Goal: Task Accomplishment & Management: Use online tool/utility

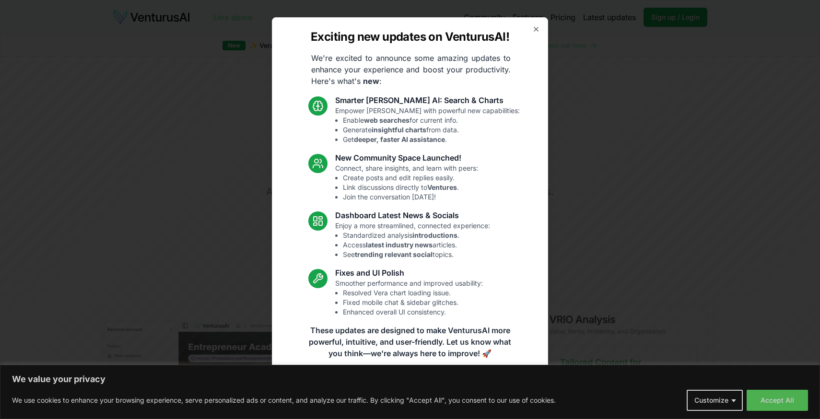
click at [540, 24] on div "Exciting new updates on VenturusAI! We're excited to announce some amazing upda…" at bounding box center [410, 209] width 276 height 385
click at [537, 29] on icon "button" at bounding box center [536, 29] width 8 height 8
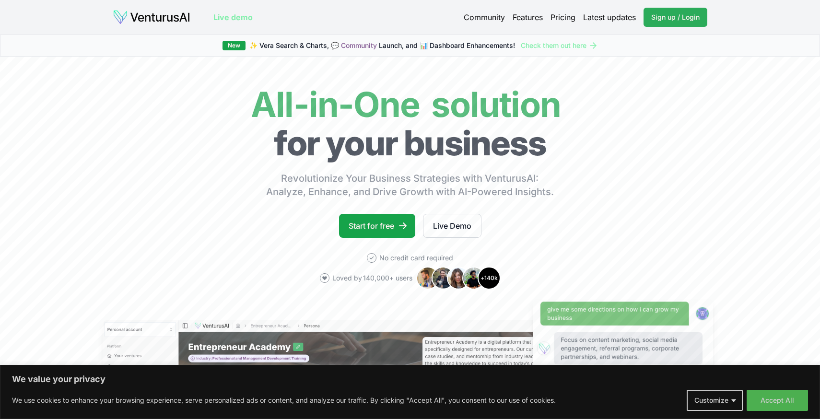
click at [662, 23] on link "Sign up / Login Login" at bounding box center [675, 17] width 64 height 19
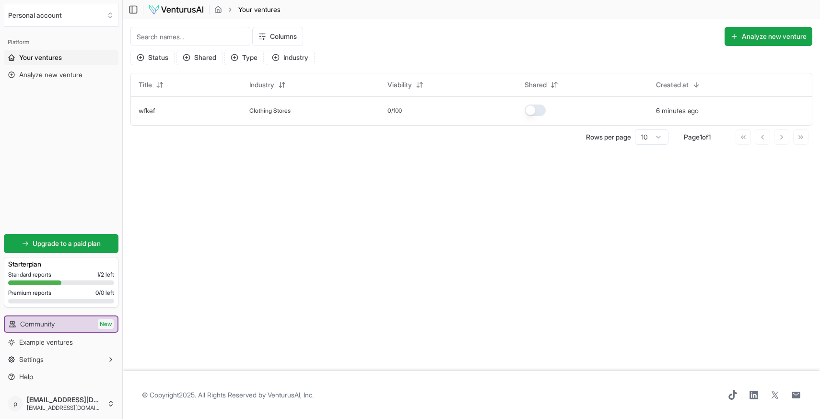
click at [171, 10] on img at bounding box center [176, 10] width 56 height 12
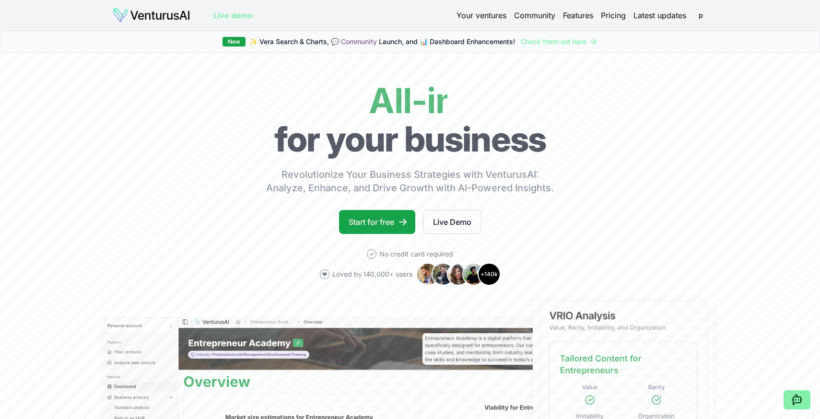
click at [486, 16] on link "Your ventures" at bounding box center [481, 16] width 50 height 12
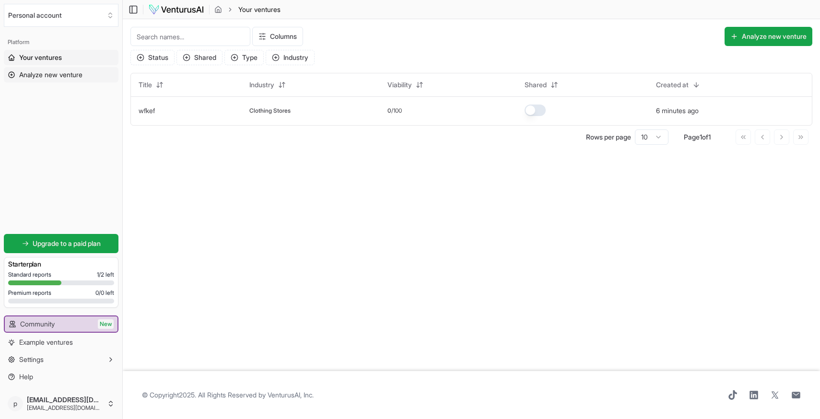
click at [55, 79] on span "Analyze new venture" at bounding box center [50, 75] width 63 height 10
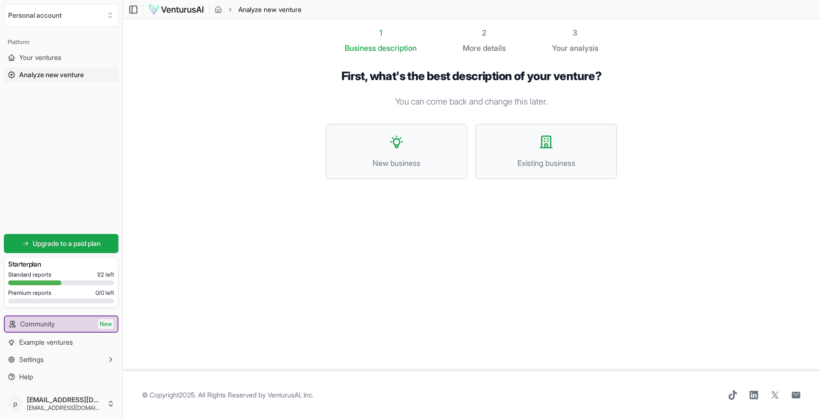
click at [323, 88] on div "First, what's the best description of your venture? You can come back and chang…" at bounding box center [471, 132] width 322 height 156
click at [428, 160] on span "New business" at bounding box center [396, 163] width 121 height 12
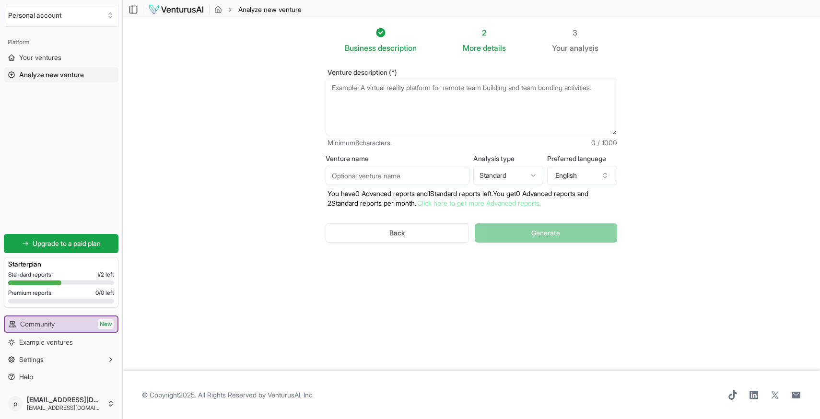
click at [396, 103] on textarea "Venture description (*)" at bounding box center [472, 107] width 292 height 57
type textarea "a"
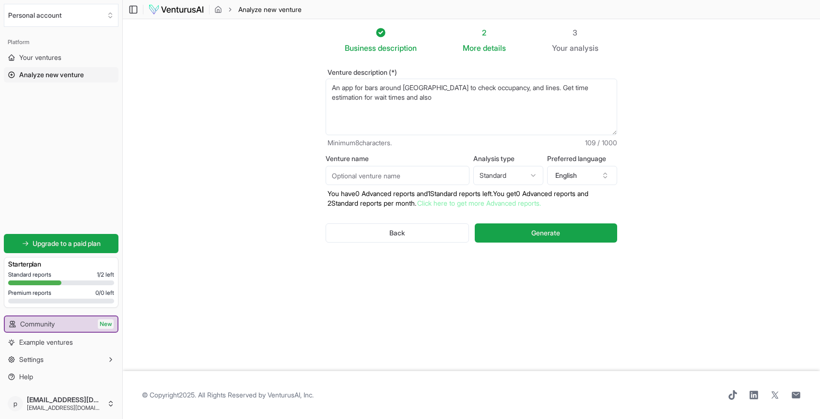
click at [410, 86] on textarea "An app for bars around [GEOGRAPHIC_DATA] to check occupancy, and lines. Get tim…" at bounding box center [472, 107] width 292 height 57
click at [419, 100] on textarea "An app for bars around [GEOGRAPHIC_DATA] to check occupancy, and lines. Get tim…" at bounding box center [472, 107] width 292 height 57
click at [485, 101] on textarea "An app for bars around [GEOGRAPHIC_DATA] to check occupancy, and lines. Get tim…" at bounding box center [472, 107] width 292 height 57
click at [518, 94] on textarea "An app for bars around [GEOGRAPHIC_DATA] to check occupancy, and lines. Get tim…" at bounding box center [472, 107] width 292 height 57
type textarea "An app for bars around [GEOGRAPHIC_DATA] to check occupancy, and lines. Get tim…"
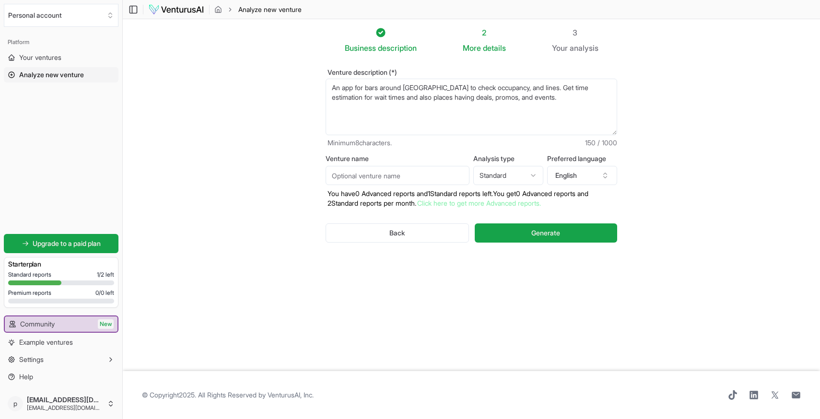
click at [660, 130] on section "Business description 2 More details 3 Your analysis Venture description (*) An …" at bounding box center [471, 195] width 697 height 352
click at [347, 175] on input "Venture name" at bounding box center [398, 175] width 144 height 19
type input "B"
type input "BarCheck"
click at [526, 185] on div "Venture name BarCheck Analysis type Standard Advanced Standard Preferred langua…" at bounding box center [472, 181] width 292 height 53
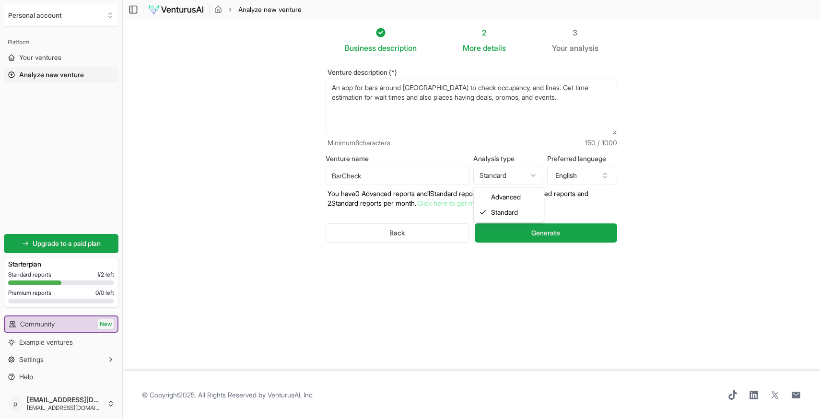
click at [524, 176] on html "We value your privacy We use cookies to enhance your browsing experience, serve…" at bounding box center [410, 209] width 820 height 419
click at [604, 178] on icon "button" at bounding box center [605, 176] width 8 height 8
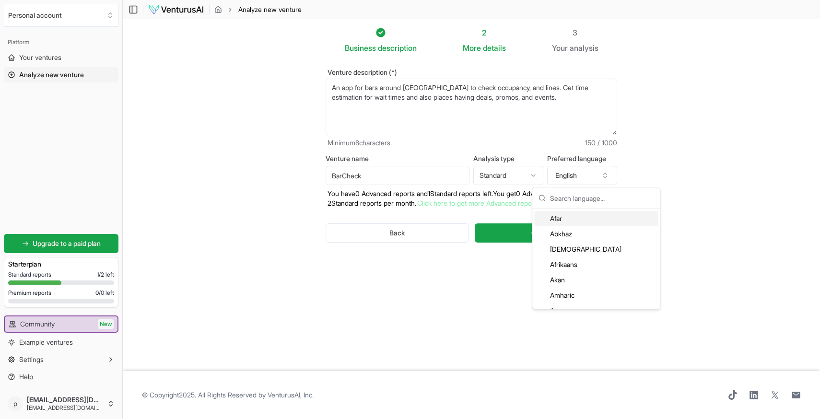
click at [620, 156] on div "Venture description (*) An app for bars around [GEOGRAPHIC_DATA] to check occup…" at bounding box center [471, 164] width 322 height 220
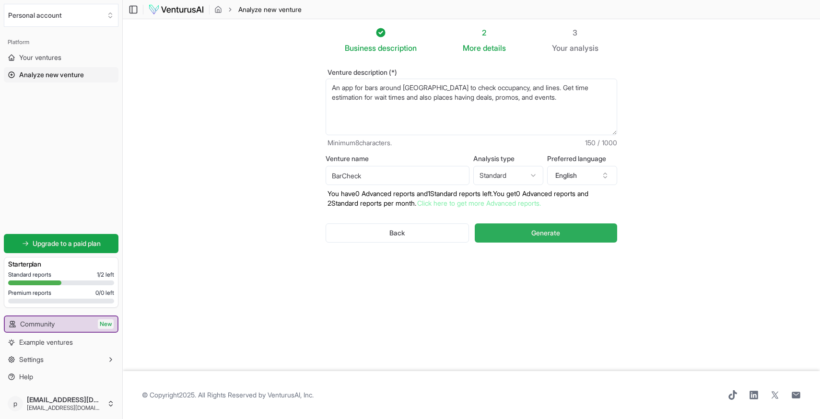
click at [512, 231] on button "Generate" at bounding box center [546, 232] width 142 height 19
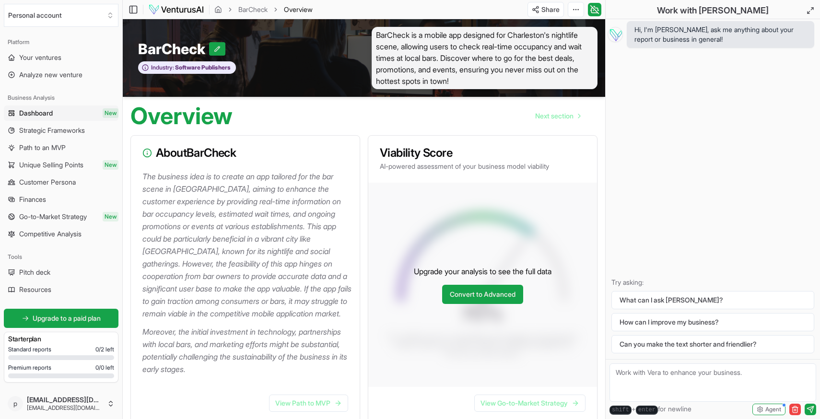
click at [203, 262] on p "The business idea is to create an app tailored for the bar scene in [GEOGRAPHIC…" at bounding box center [247, 245] width 210 height 150
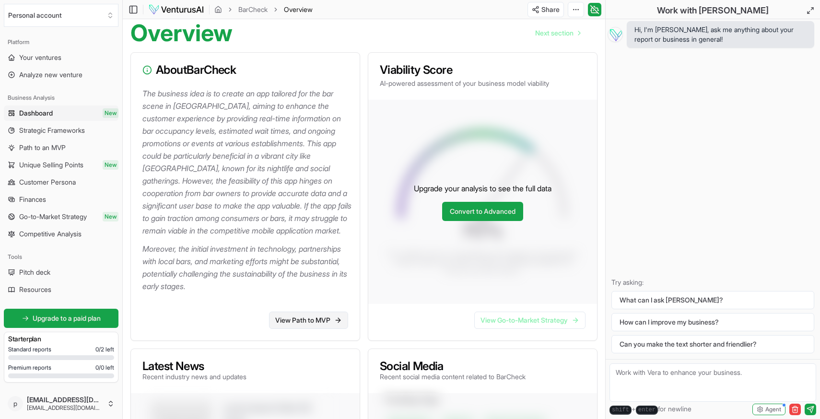
scroll to position [88, 0]
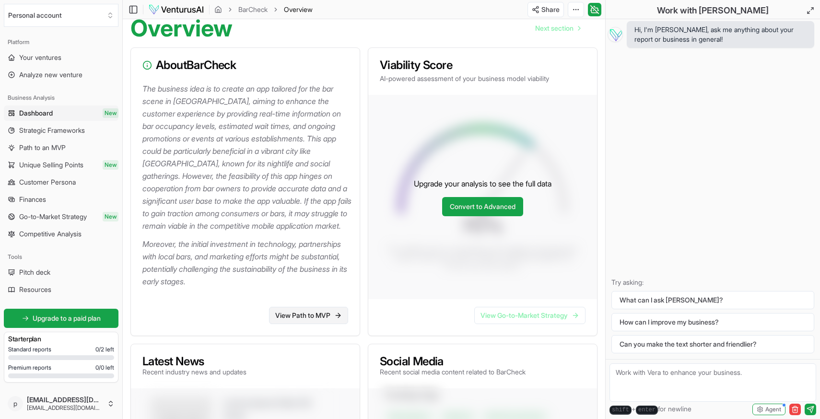
click at [299, 324] on link "View Path to MVP" at bounding box center [308, 315] width 79 height 17
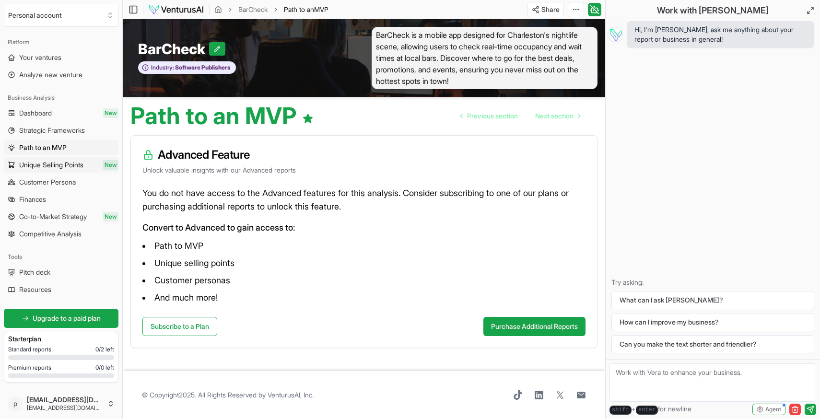
click at [34, 166] on span "Unique Selling Points" at bounding box center [51, 165] width 64 height 10
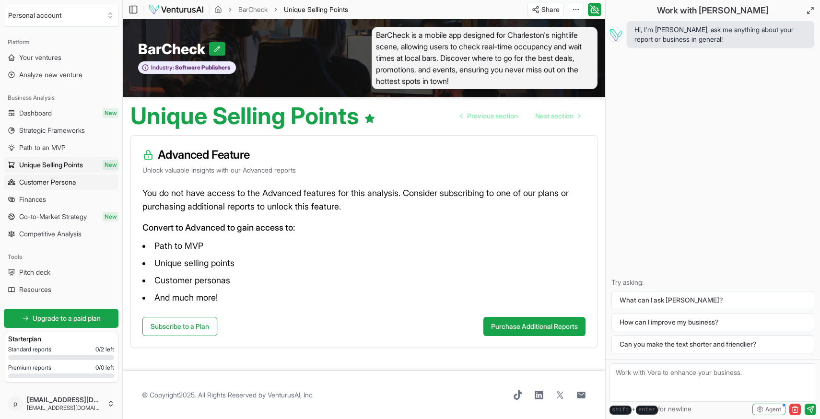
click at [47, 180] on span "Customer Persona" at bounding box center [47, 182] width 57 height 10
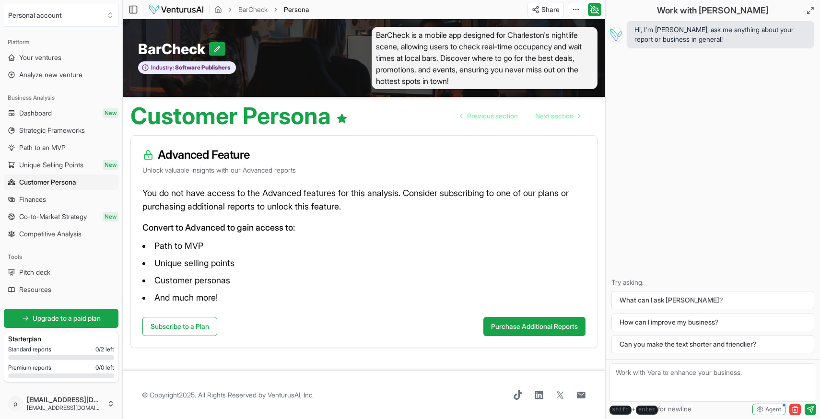
click at [49, 190] on ul "Dashboard New Strategic Frameworks Path to an MVP Unique Selling Points New Cus…" at bounding box center [61, 173] width 115 height 136
click at [49, 195] on link "Finances" at bounding box center [61, 199] width 115 height 15
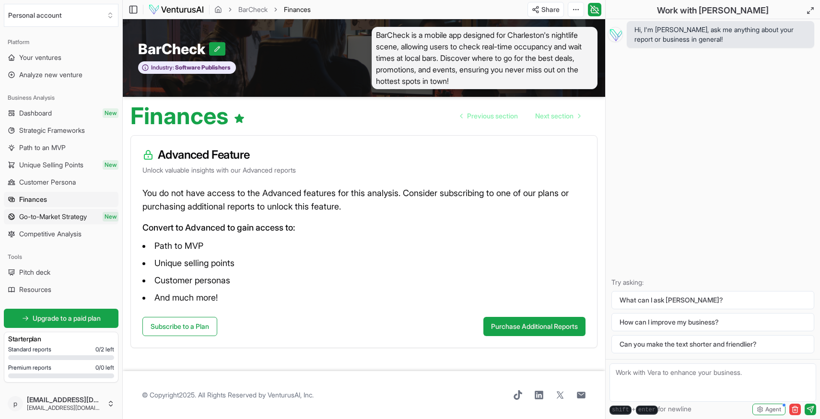
click at [49, 213] on span "Go-to-Market Strategy" at bounding box center [53, 217] width 68 height 10
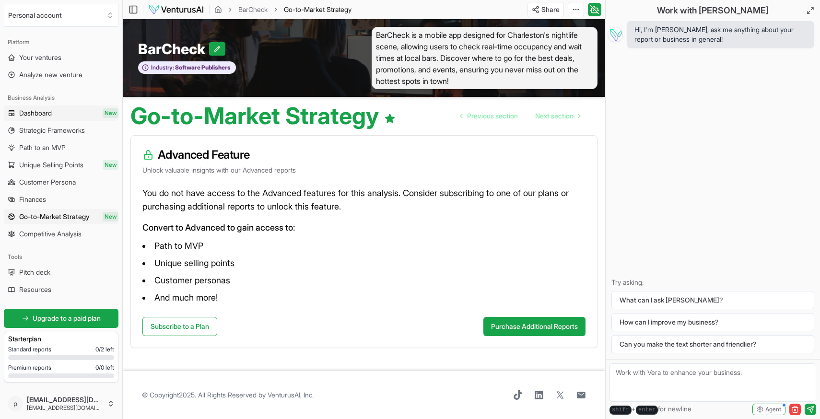
click at [47, 113] on span "Dashboard" at bounding box center [35, 113] width 33 height 10
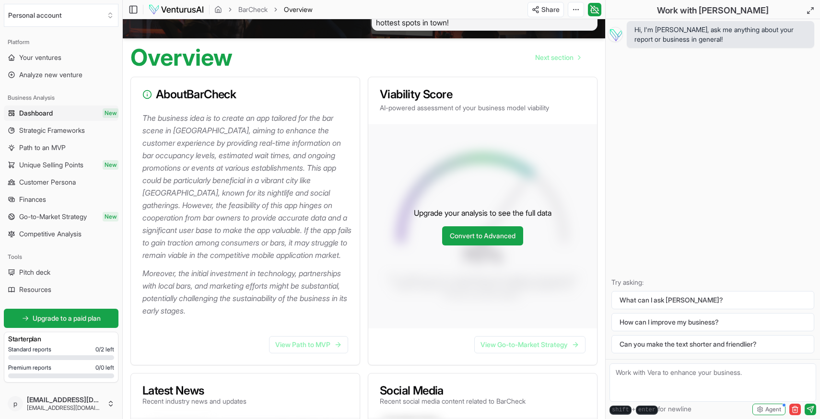
scroll to position [67, 0]
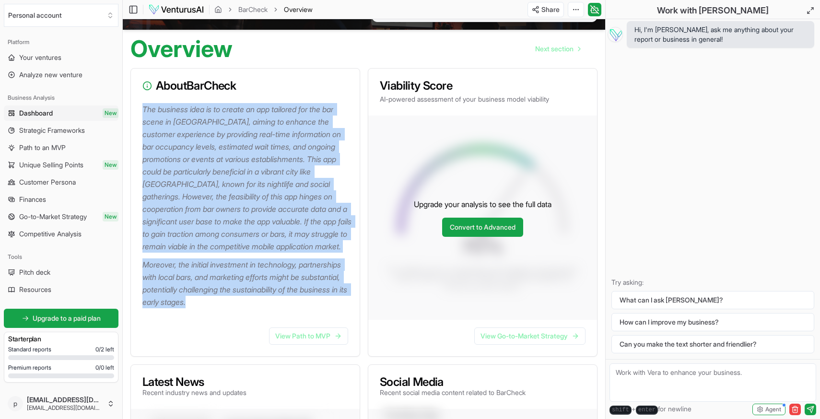
drag, startPoint x: 143, startPoint y: 104, endPoint x: 282, endPoint y: 320, distance: 256.8
click at [282, 320] on div "The business idea is to create an app tailored for the bar scene in [GEOGRAPHIC…" at bounding box center [245, 211] width 229 height 217
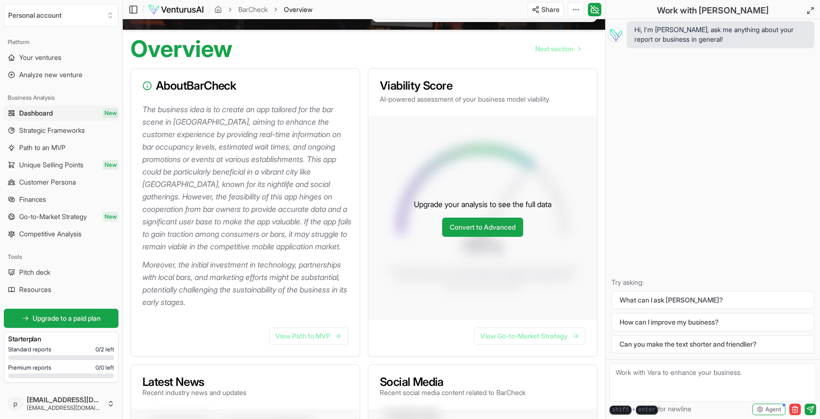
click at [276, 308] on p "Moreover, the initial investment in technology, partnerships with local bars, a…" at bounding box center [247, 283] width 210 height 50
click at [65, 275] on link "Pitch deck" at bounding box center [61, 272] width 115 height 15
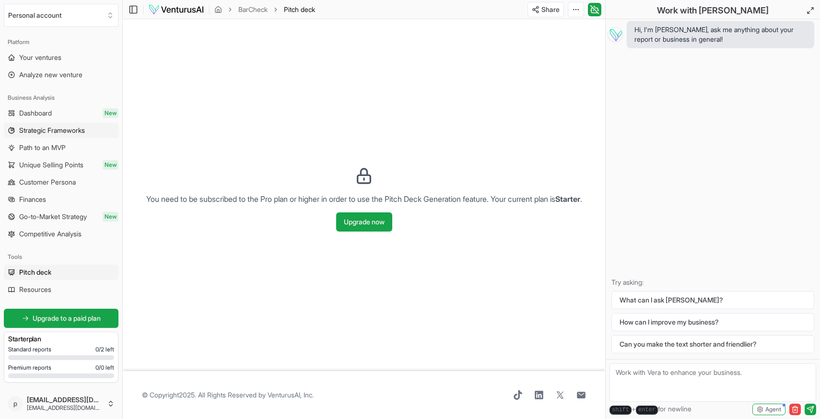
click at [56, 133] on span "Strategic Frameworks" at bounding box center [52, 131] width 66 height 10
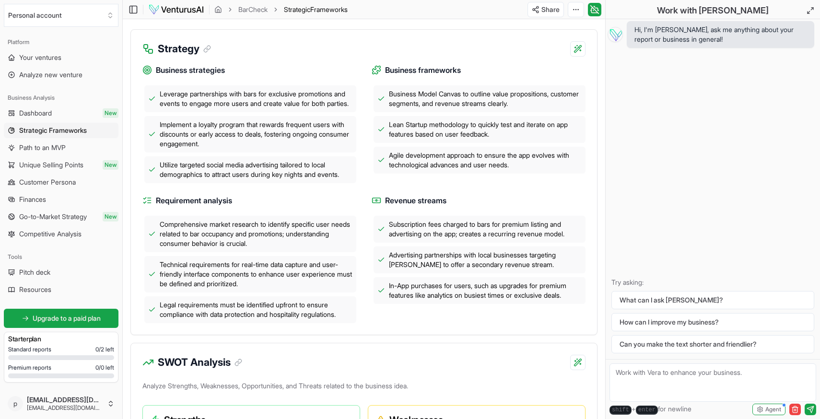
scroll to position [265, 0]
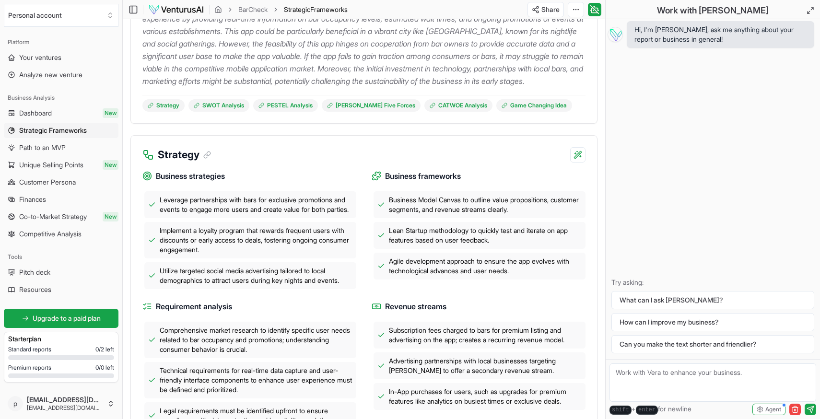
scroll to position [166, 0]
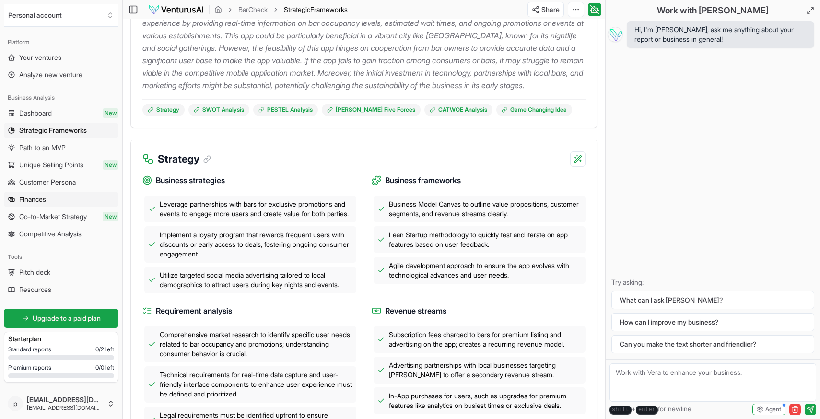
click at [52, 192] on link "Finances" at bounding box center [61, 199] width 115 height 15
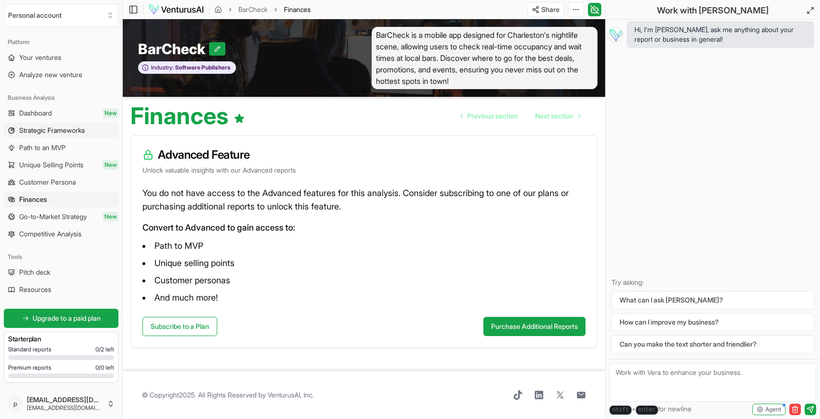
click at [61, 132] on span "Strategic Frameworks" at bounding box center [52, 131] width 66 height 10
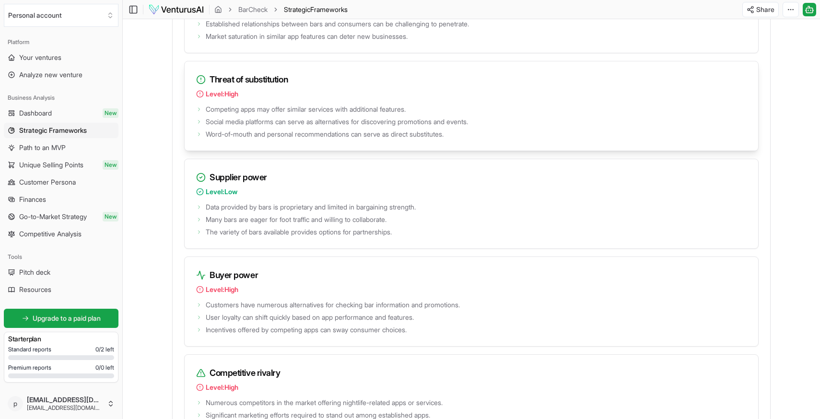
scroll to position [1308, 0]
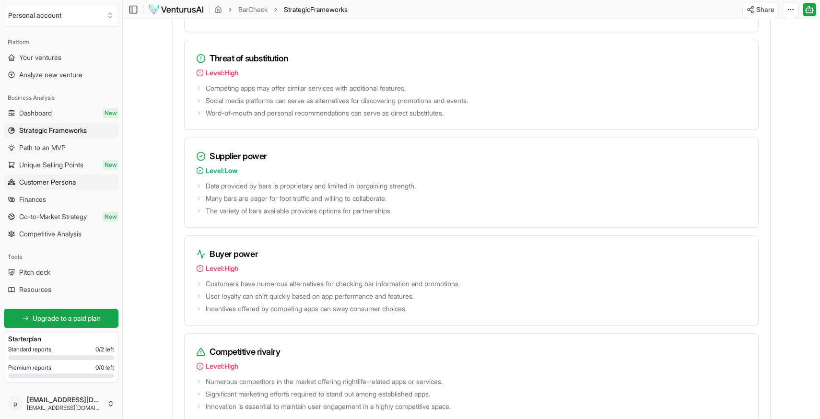
click at [81, 183] on link "Customer Persona" at bounding box center [61, 182] width 115 height 15
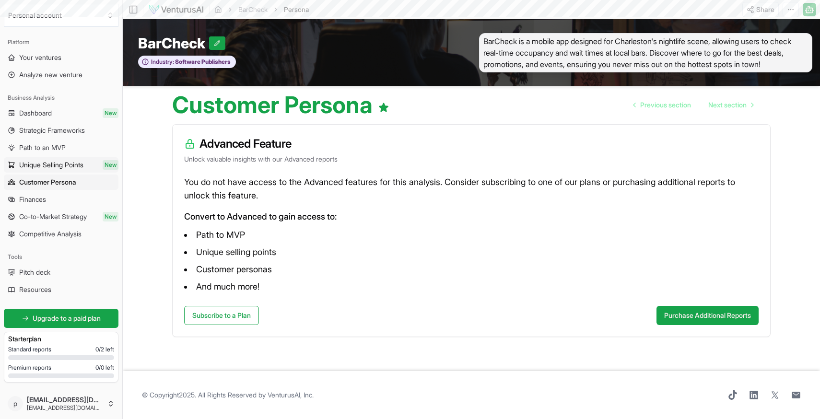
click at [58, 162] on span "Unique Selling Points" at bounding box center [51, 165] width 64 height 10
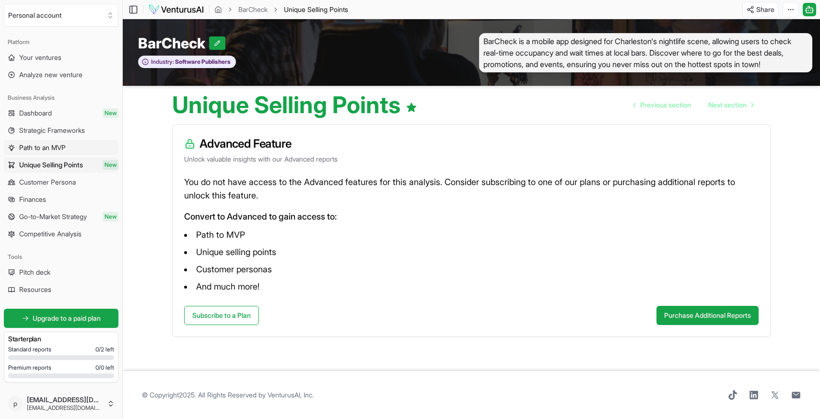
click at [55, 153] on link "Path to an MVP" at bounding box center [61, 147] width 115 height 15
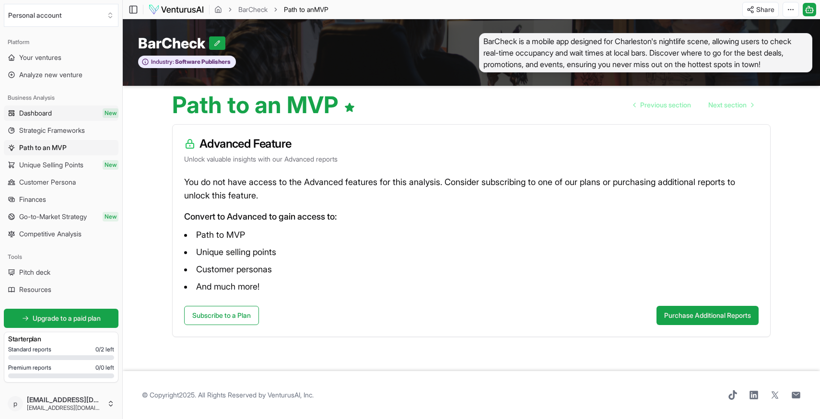
click at [51, 115] on span "Dashboard" at bounding box center [35, 113] width 33 height 10
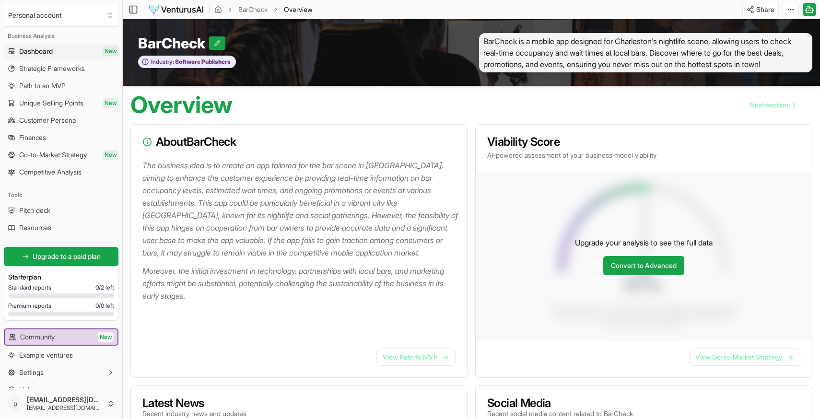
scroll to position [75, 0]
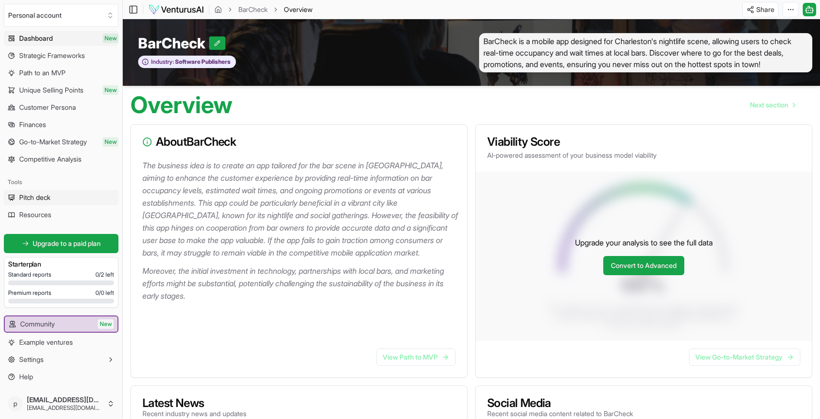
click at [57, 194] on link "Pitch deck" at bounding box center [61, 197] width 115 height 15
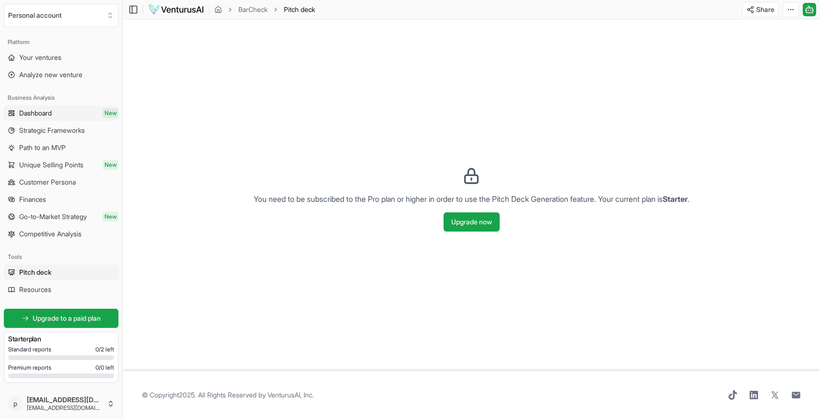
click at [58, 119] on link "Dashboard New" at bounding box center [61, 112] width 115 height 15
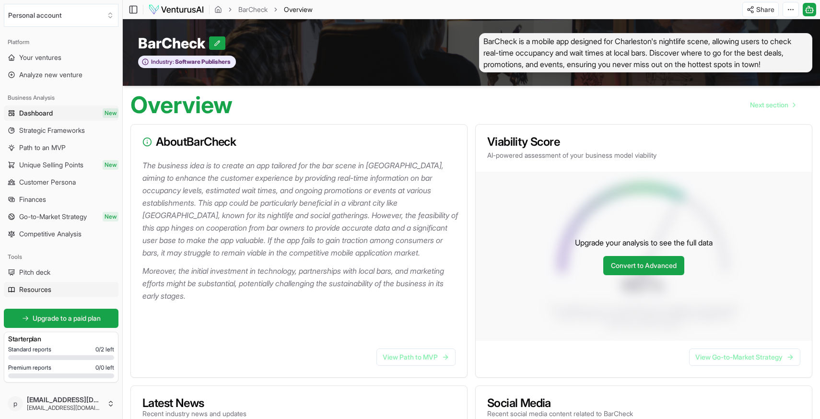
click at [51, 291] on span "Resources" at bounding box center [35, 290] width 32 height 10
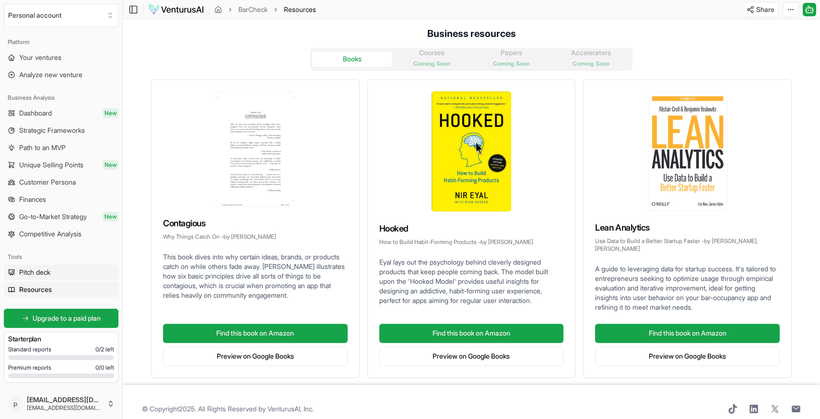
click at [33, 274] on span "Pitch deck" at bounding box center [34, 273] width 31 height 10
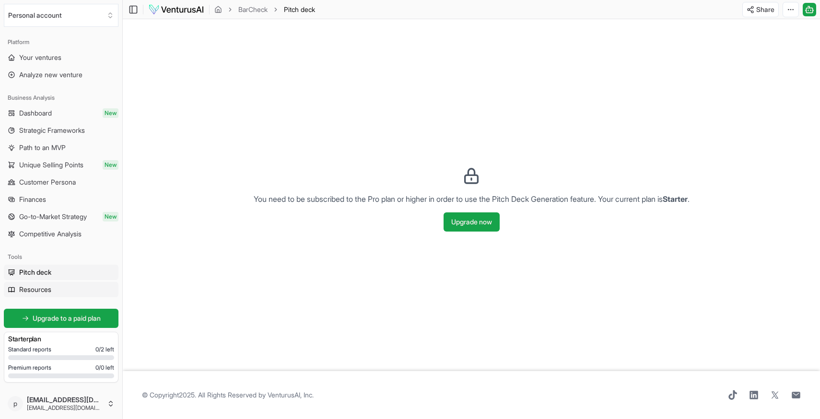
click at [39, 288] on span "Resources" at bounding box center [35, 290] width 32 height 10
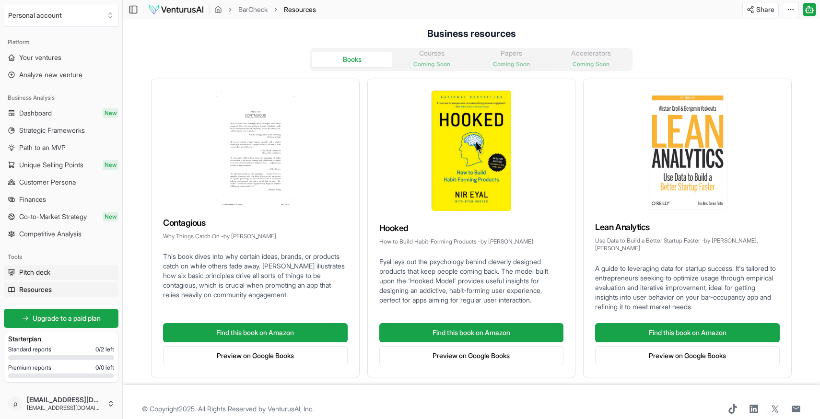
click at [37, 272] on span "Pitch deck" at bounding box center [34, 273] width 31 height 10
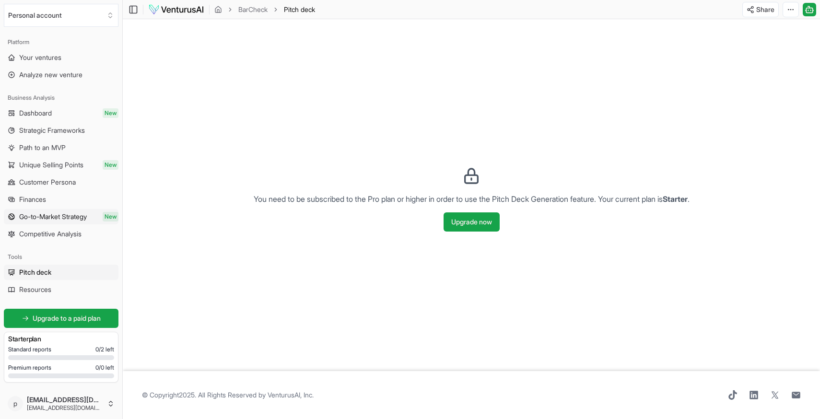
click at [60, 221] on span "Go-to-Market Strategy" at bounding box center [53, 217] width 68 height 10
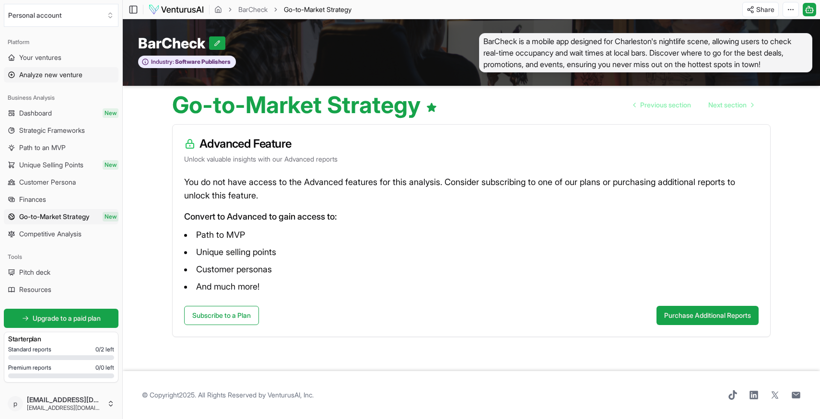
click at [60, 80] on link "Analyze new venture" at bounding box center [61, 74] width 115 height 15
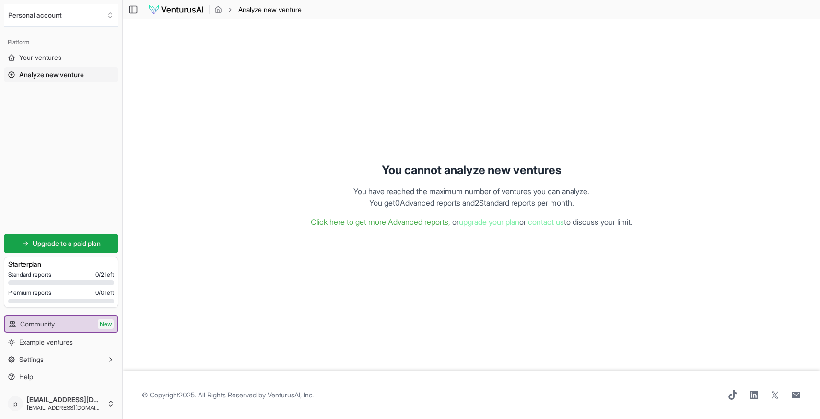
click at [55, 49] on div "Platform" at bounding box center [61, 42] width 115 height 15
click at [55, 57] on span "Your ventures" at bounding box center [40, 58] width 42 height 10
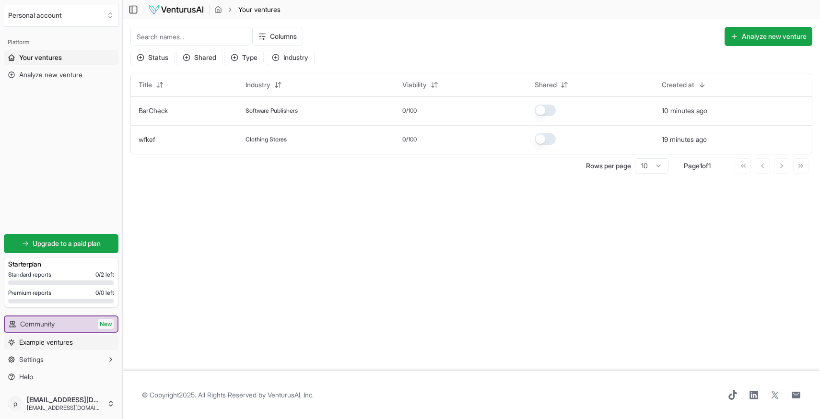
click at [73, 343] on span "Example ventures" at bounding box center [46, 343] width 54 height 10
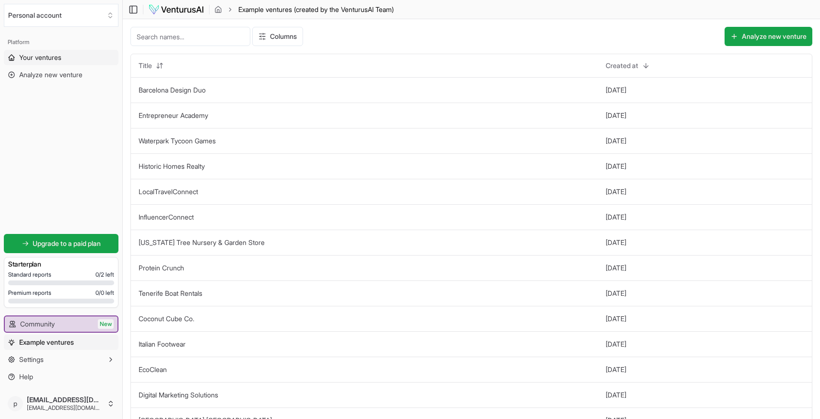
click at [67, 61] on link "Your ventures" at bounding box center [61, 57] width 115 height 15
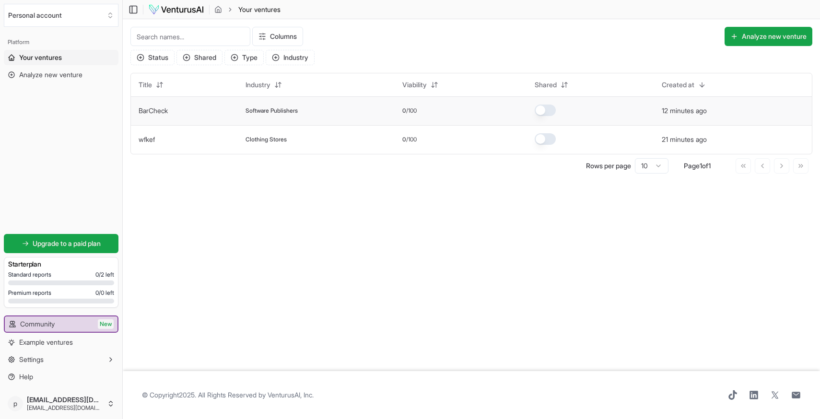
click at [162, 114] on link "BarCheck" at bounding box center [153, 110] width 29 height 8
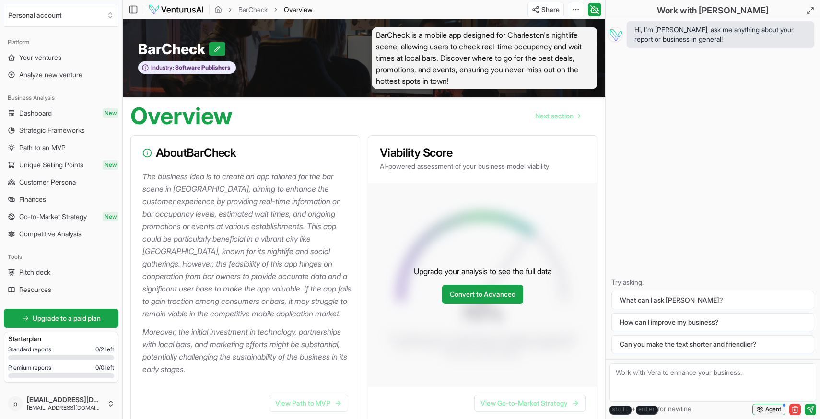
click at [767, 414] on button "Agent" at bounding box center [768, 410] width 33 height 12
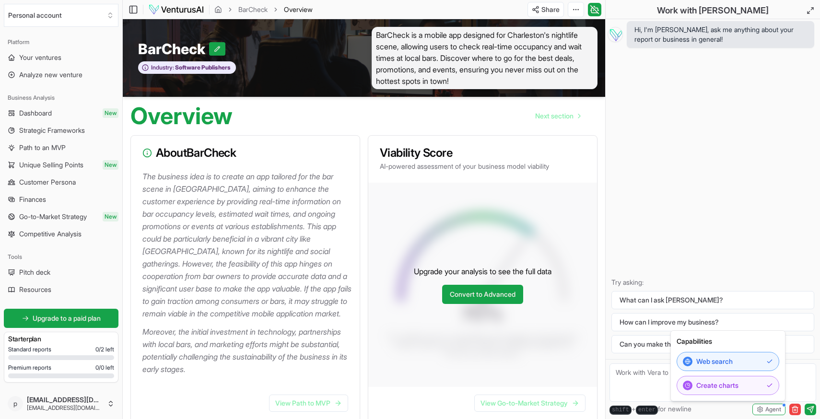
click at [729, 244] on div "Hi, I'm [PERSON_NAME], ask me anything about your report or business in general…" at bounding box center [713, 189] width 214 height 340
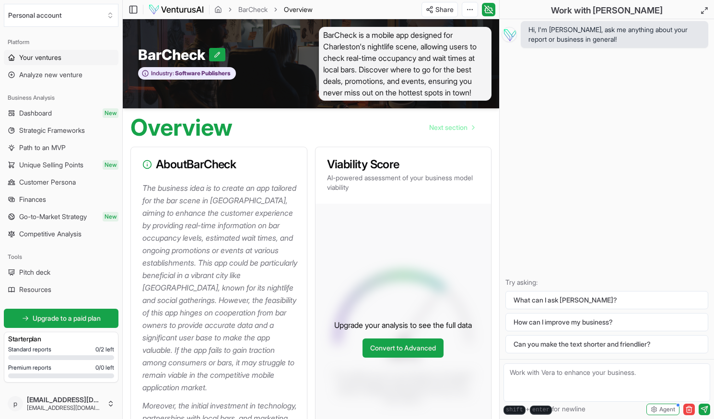
click at [50, 60] on span "Your ventures" at bounding box center [40, 58] width 42 height 10
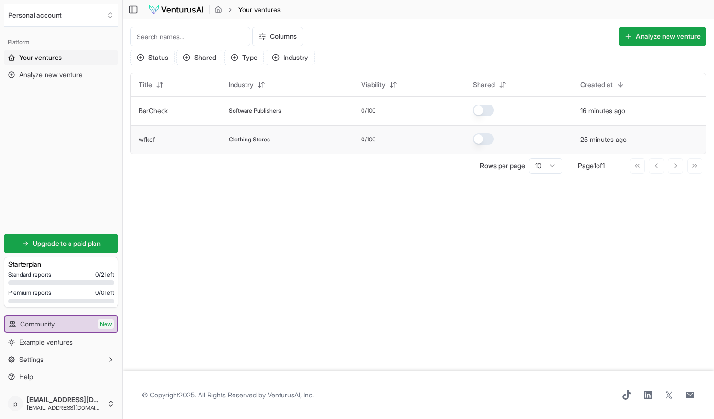
click at [152, 140] on link "wfkef" at bounding box center [147, 139] width 16 height 8
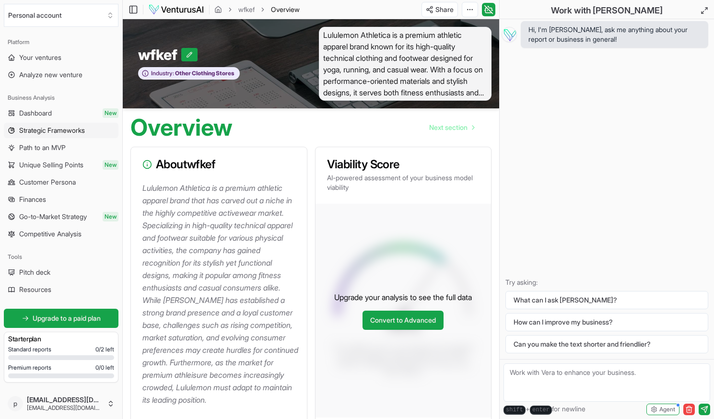
click at [55, 136] on link "Strategic Frameworks" at bounding box center [61, 130] width 115 height 15
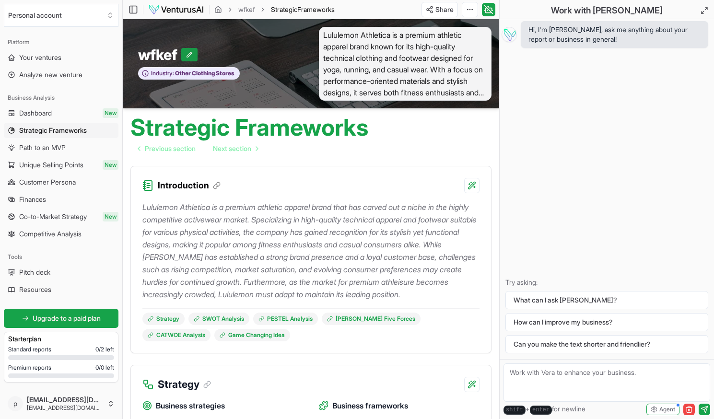
click at [196, 56] on button at bounding box center [189, 54] width 16 height 13
click at [164, 58] on input "wfkef" at bounding box center [161, 54] width 47 height 17
type input "LuluLemon Analysis"
click at [277, 97] on div "LuluLemon Analysis LuluLemon Analysis Industry: Other Clothing Stores" at bounding box center [217, 64] width 188 height 74
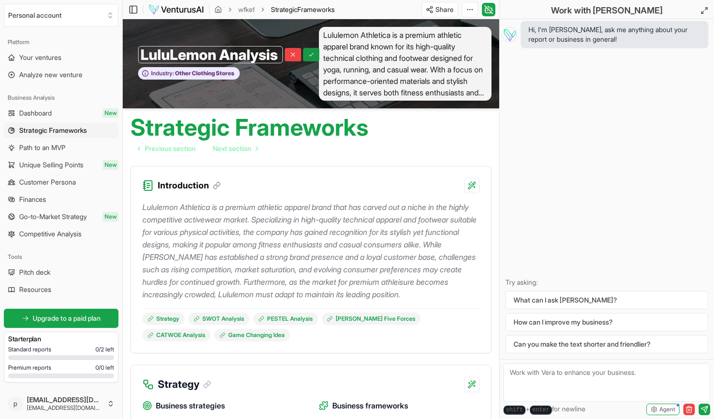
click at [315, 52] on button at bounding box center [311, 54] width 16 height 13
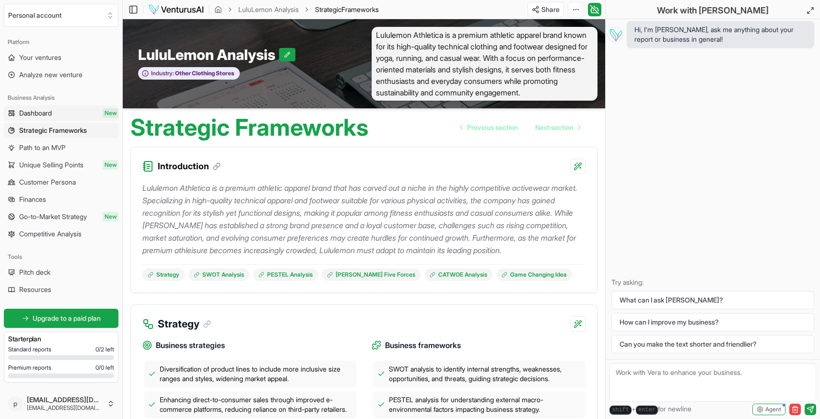
click at [49, 118] on link "Dashboard New" at bounding box center [61, 112] width 115 height 15
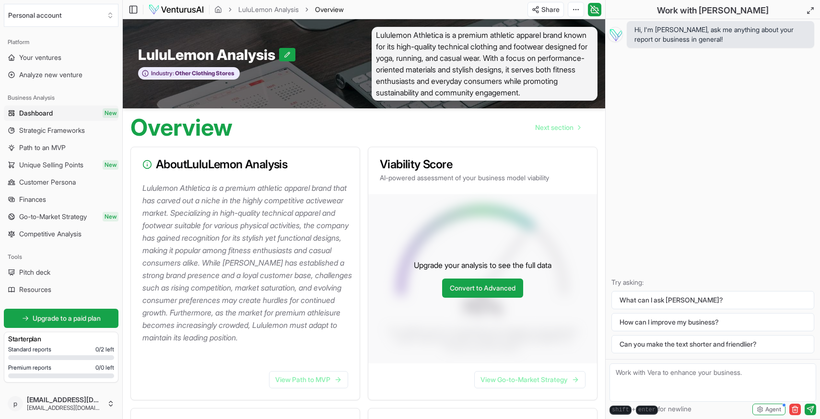
scroll to position [75, 0]
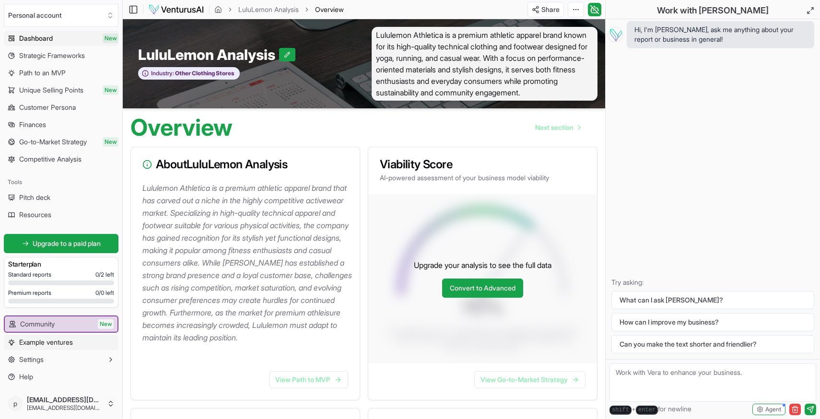
click at [47, 342] on span "Example ventures" at bounding box center [46, 343] width 54 height 10
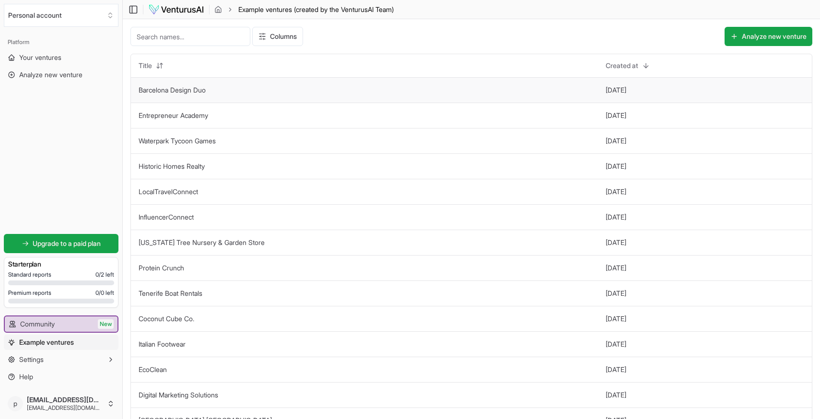
click at [175, 92] on link "Barcelona Design Duo" at bounding box center [172, 90] width 67 height 8
